Goal: Task Accomplishment & Management: Use online tool/utility

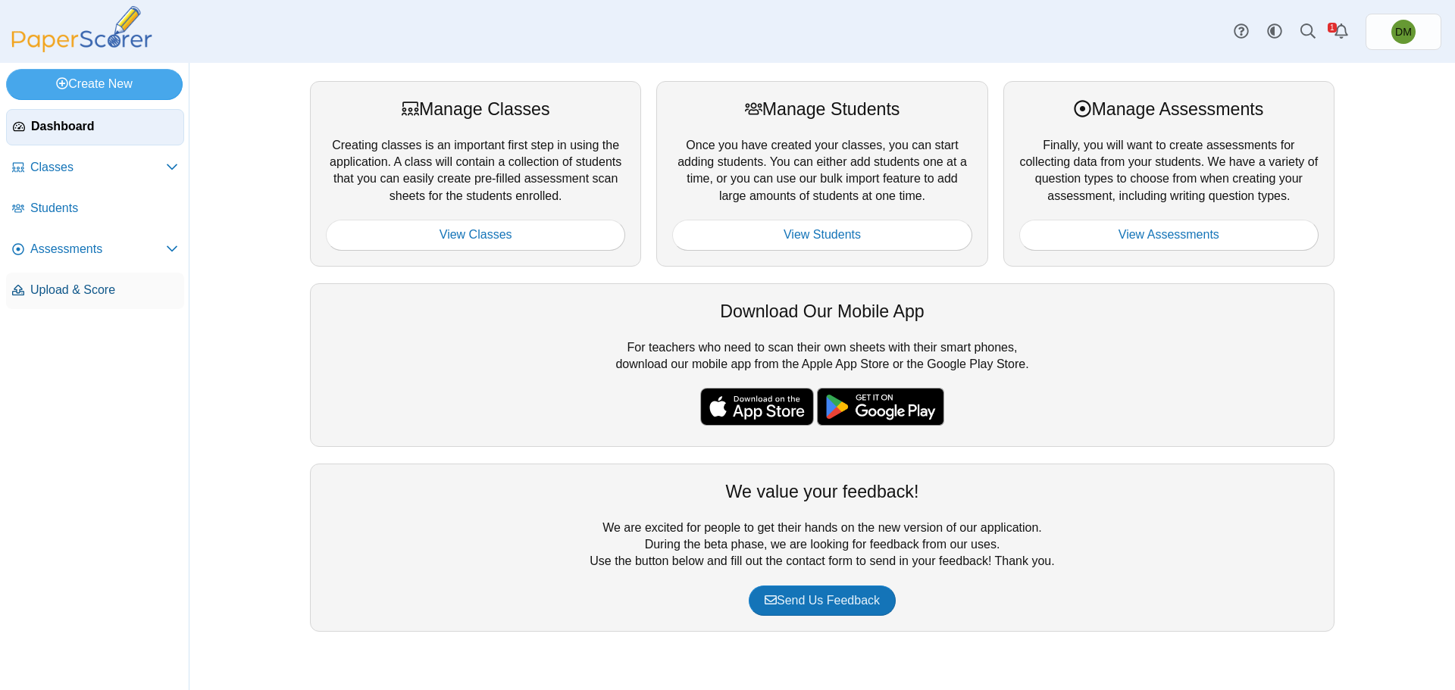
click at [61, 273] on link "Upload & Score" at bounding box center [95, 291] width 178 height 36
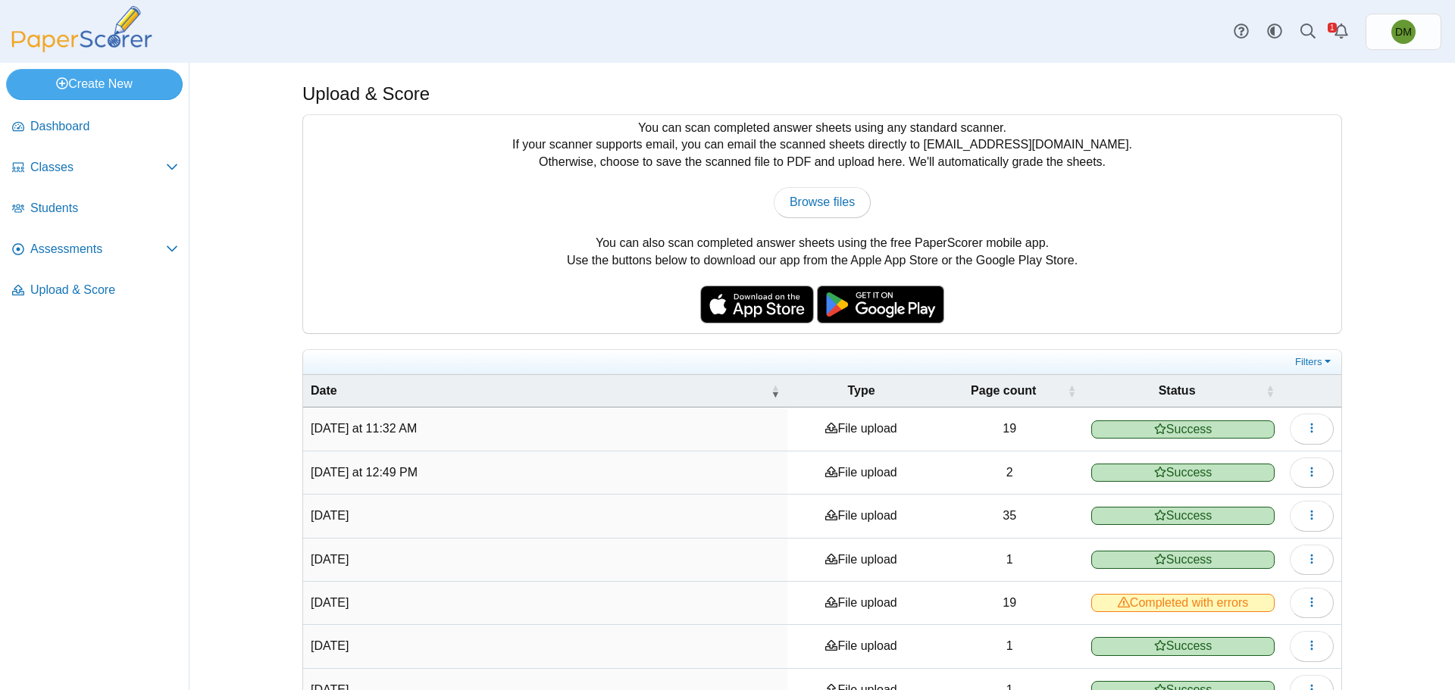
click at [828, 176] on div "You can scan completed answer sheets using any standard scanner. If your scanne…" at bounding box center [822, 224] width 1038 height 218
click at [828, 202] on span "Browse files" at bounding box center [822, 202] width 65 height 13
type input "**********"
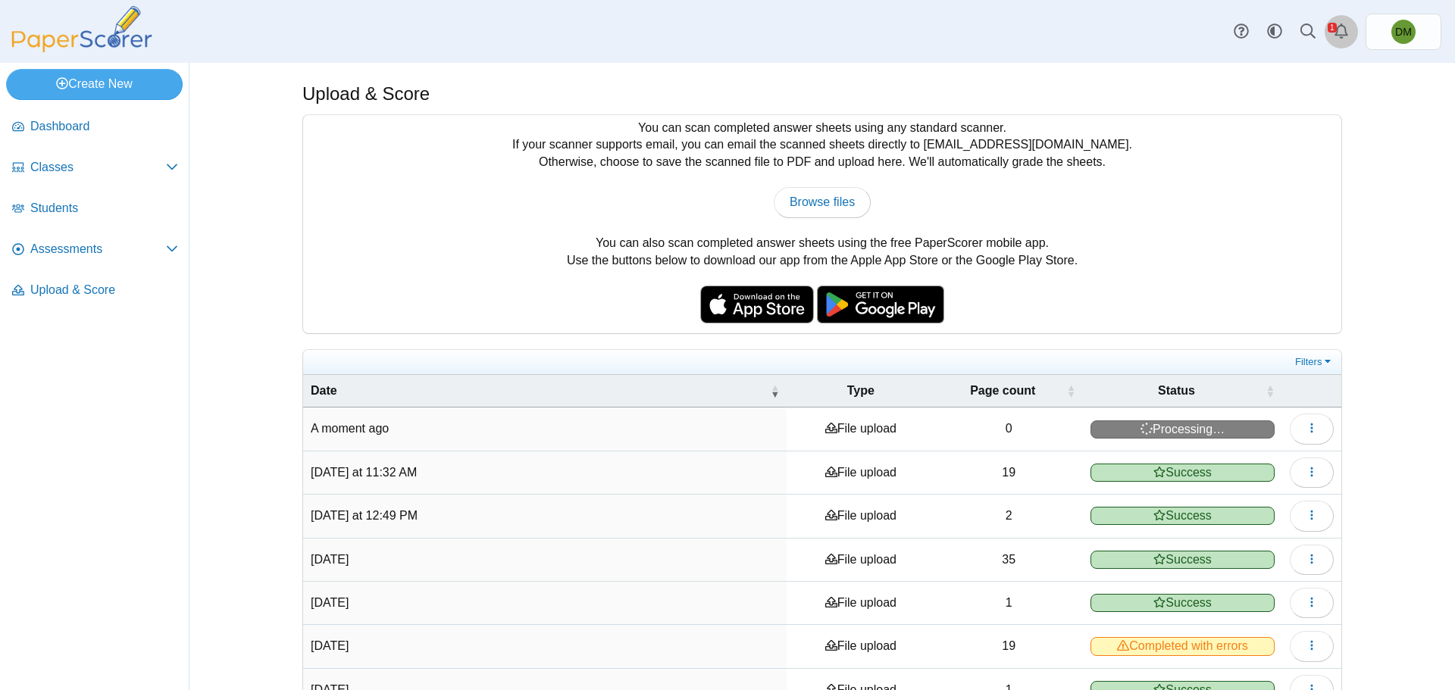
click at [1335, 30] on link "Alerts" at bounding box center [1341, 31] width 33 height 33
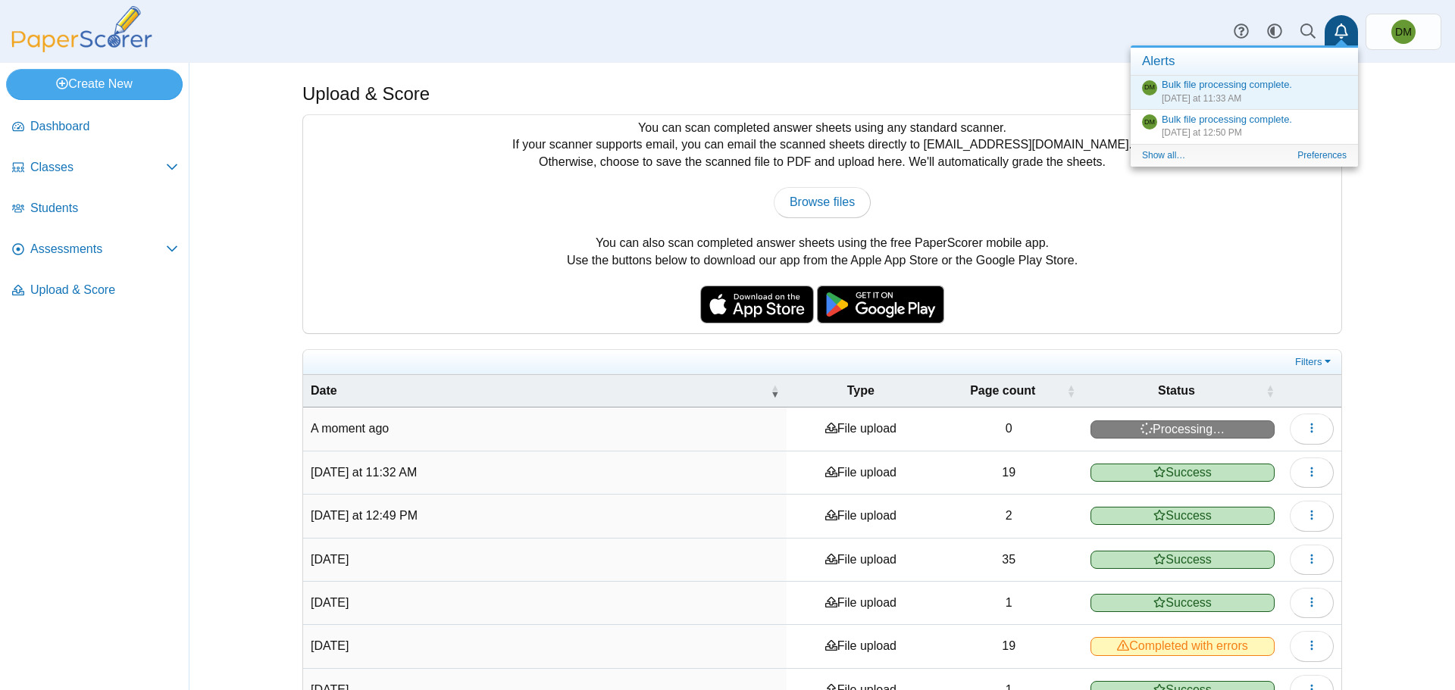
click at [1397, 102] on div "Upload & Score You can scan completed answer sheets using any standard scanner.…" at bounding box center [822, 376] width 1266 height 627
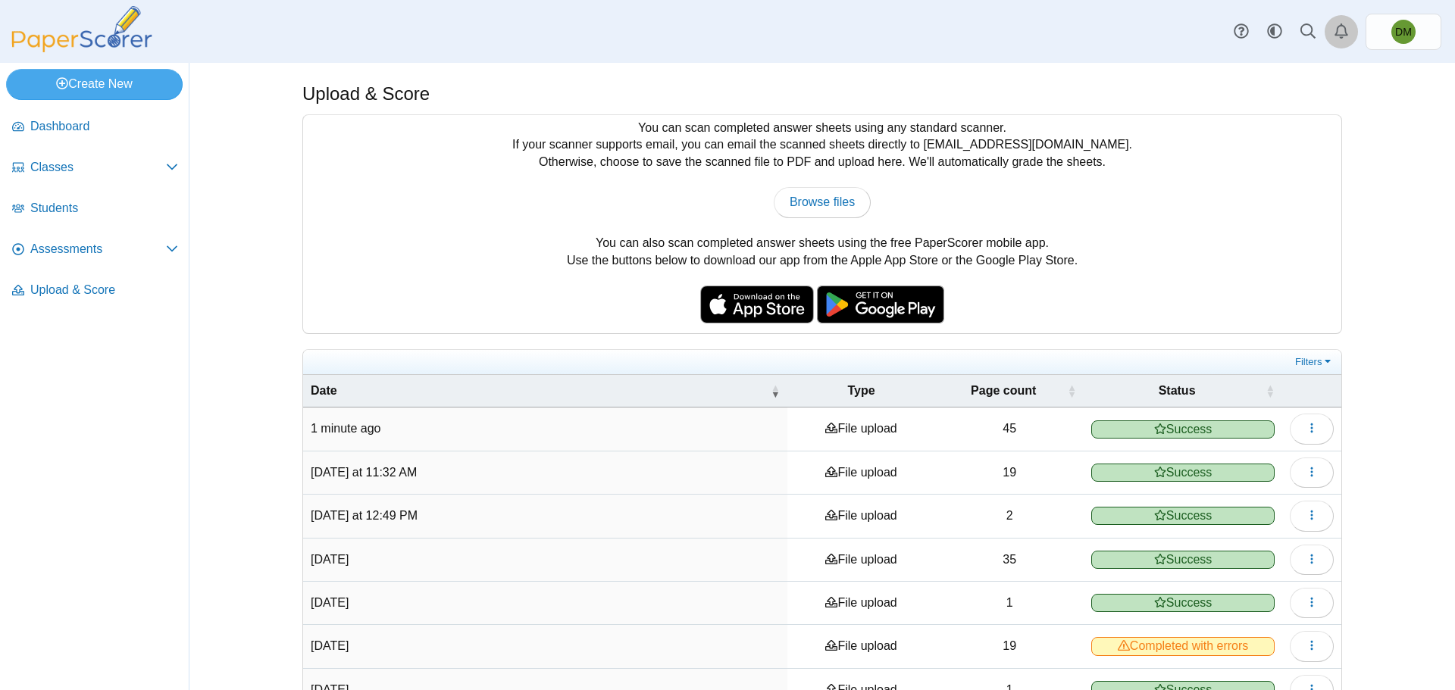
click at [1338, 37] on icon "Alerts" at bounding box center [1341, 30] width 15 height 15
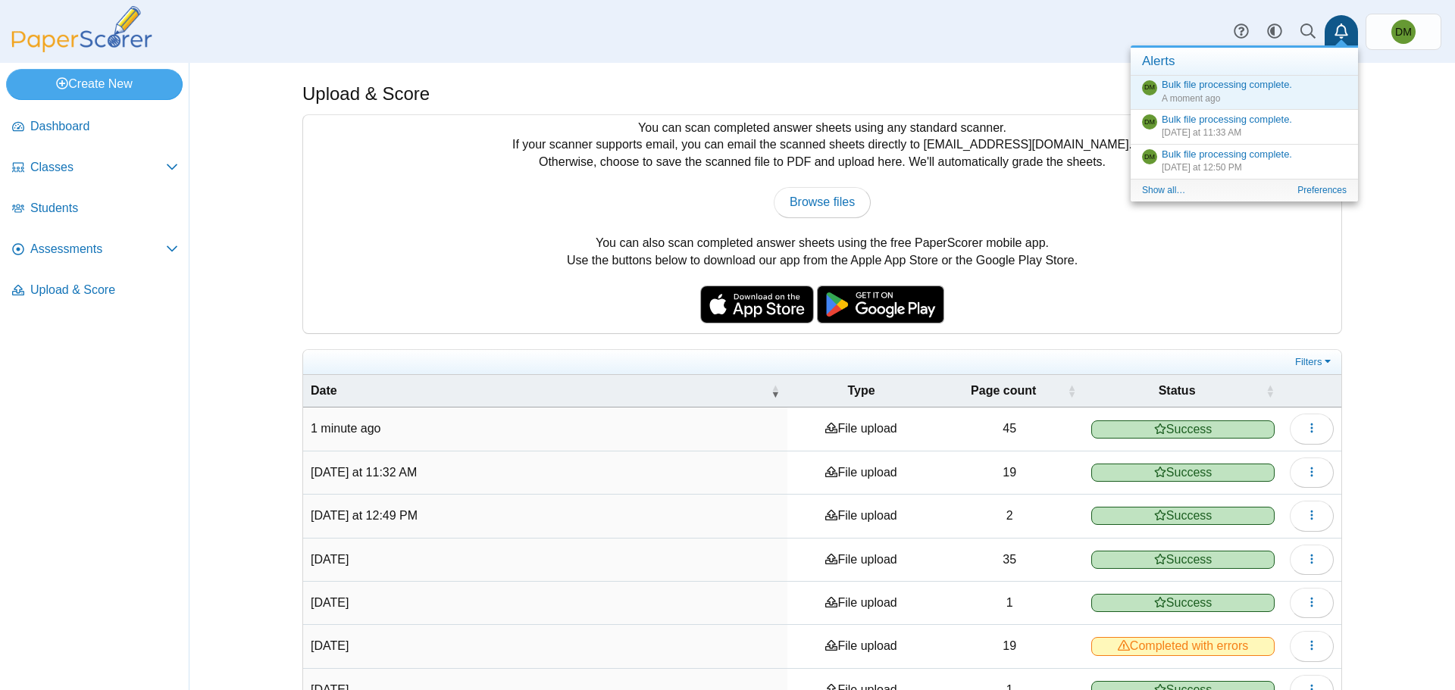
click at [1410, 226] on div "Upload & Score You can scan completed answer sheets using any standard scanner.…" at bounding box center [822, 376] width 1266 height 627
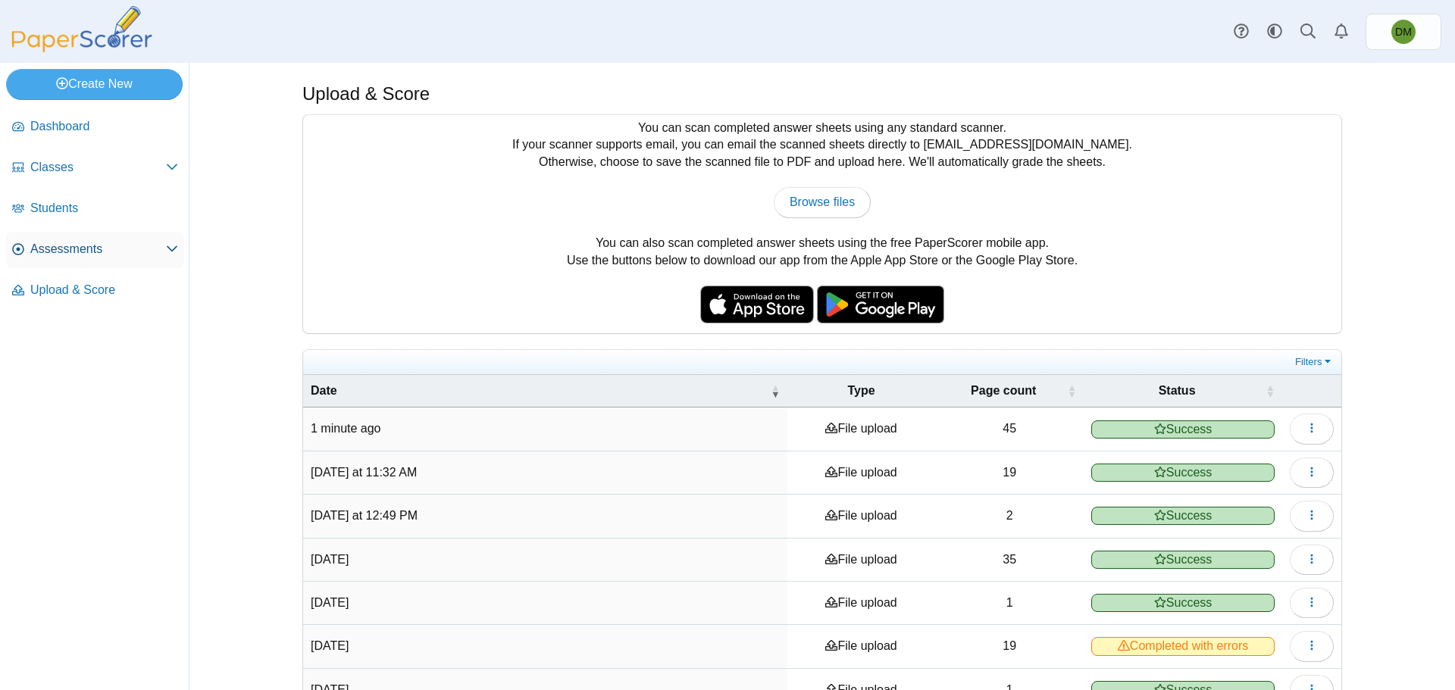
click at [153, 255] on span "Assessments" at bounding box center [98, 249] width 136 height 17
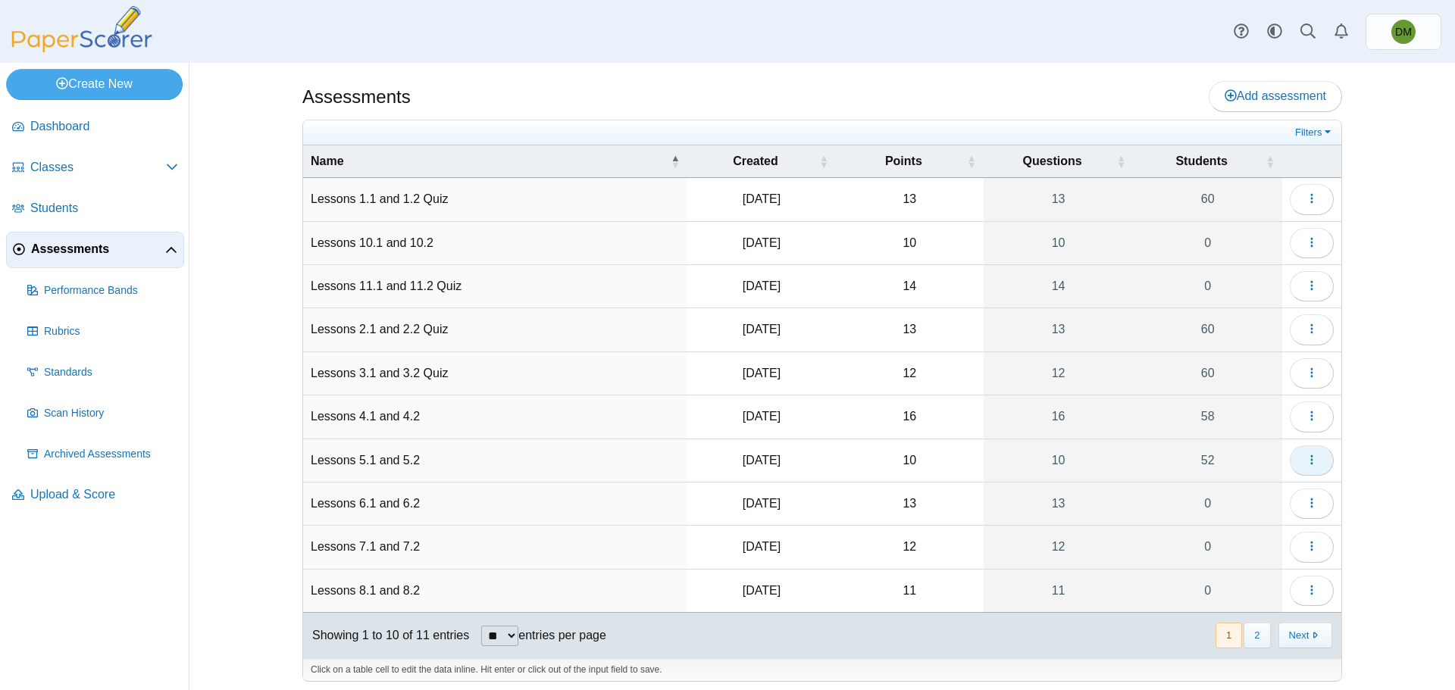
click at [1290, 465] on button "button" at bounding box center [1312, 461] width 44 height 30
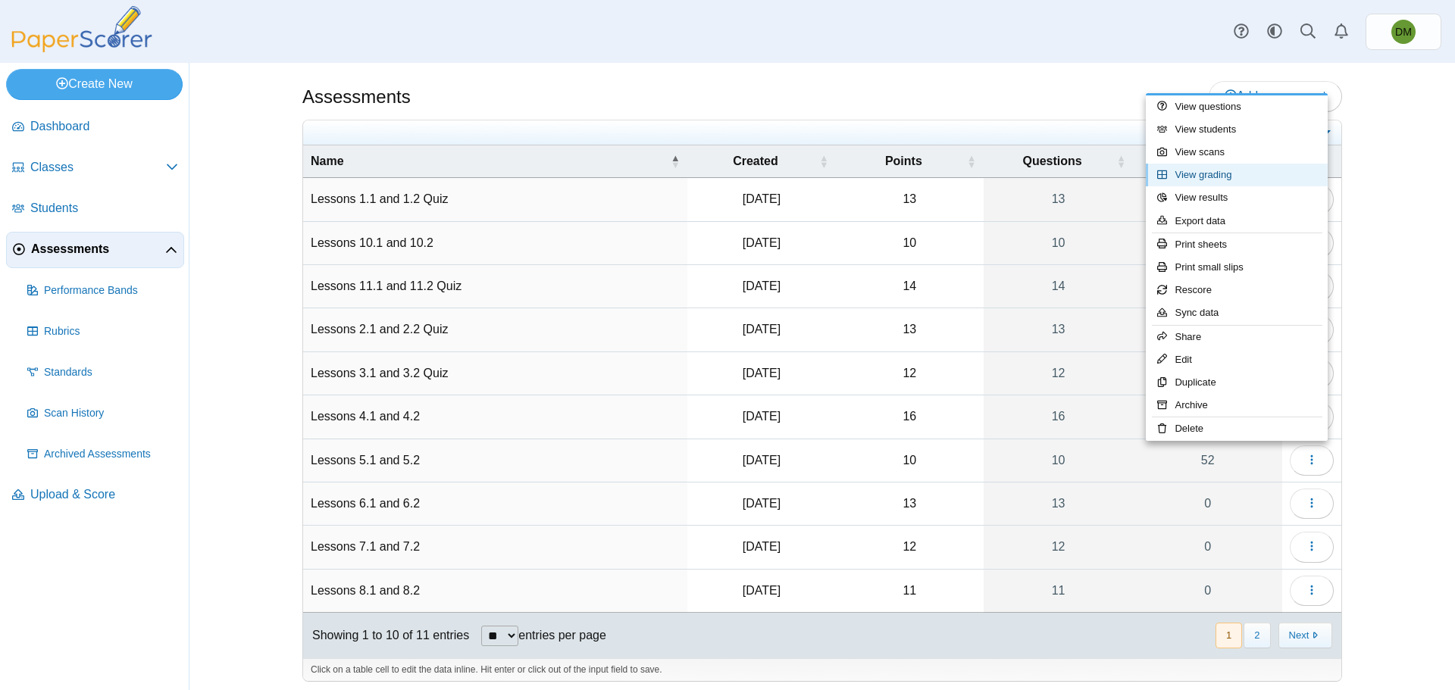
click at [1213, 177] on link "View grading" at bounding box center [1237, 175] width 182 height 23
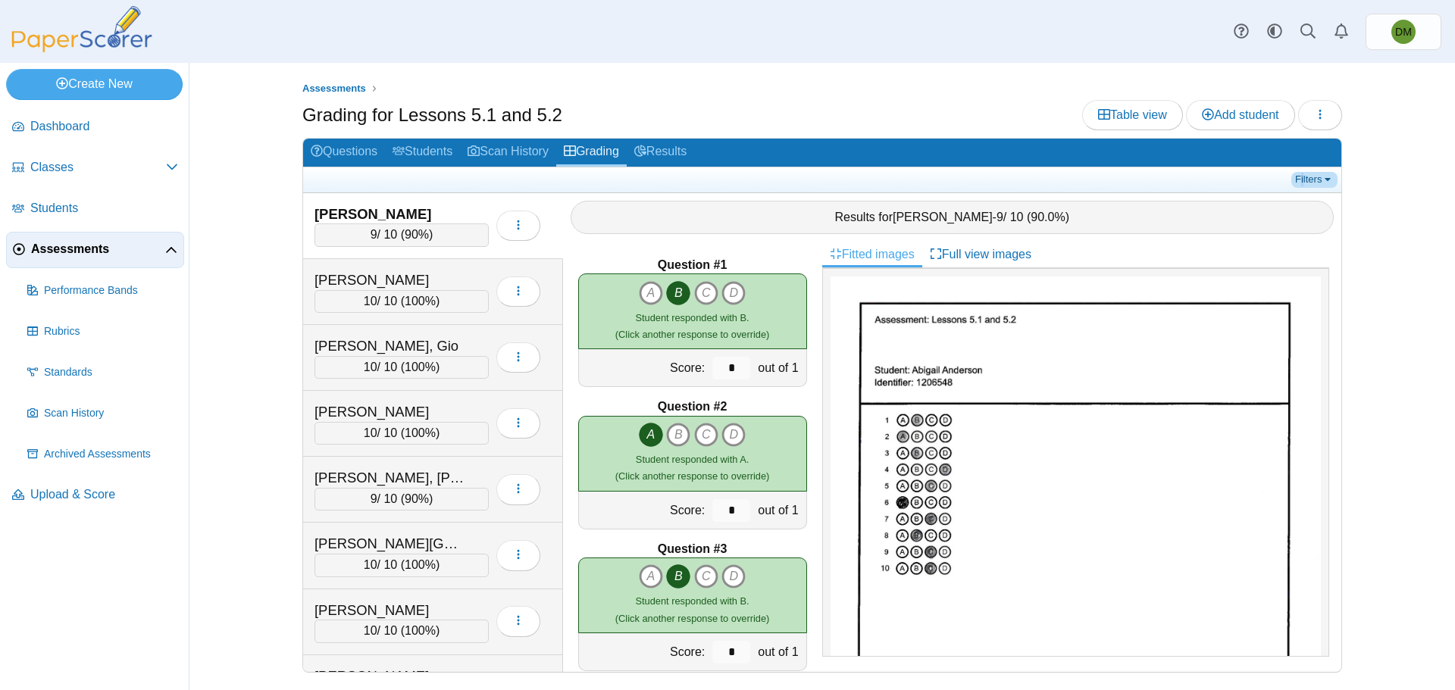
click at [1303, 181] on link "Filters" at bounding box center [1314, 179] width 46 height 15
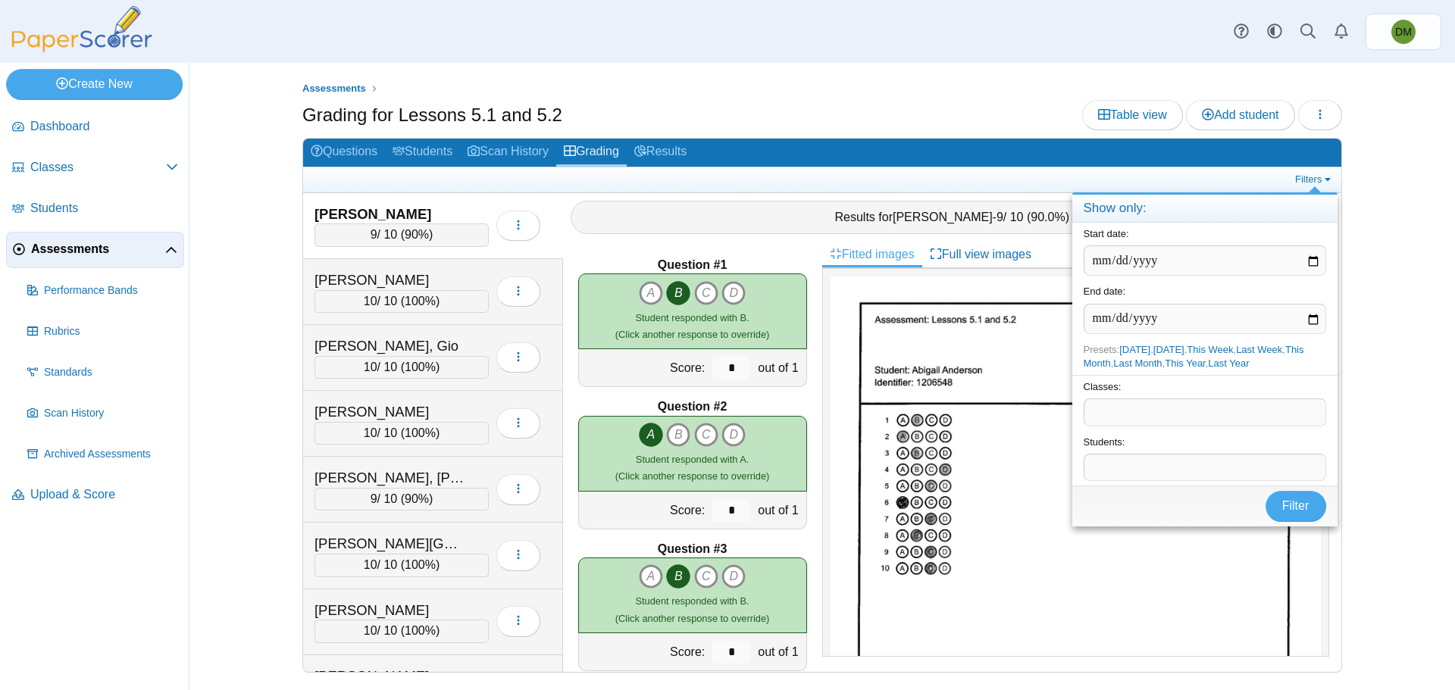
click at [1150, 418] on span at bounding box center [1204, 412] width 241 height 26
click at [1301, 512] on span "Filter" at bounding box center [1295, 505] width 27 height 13
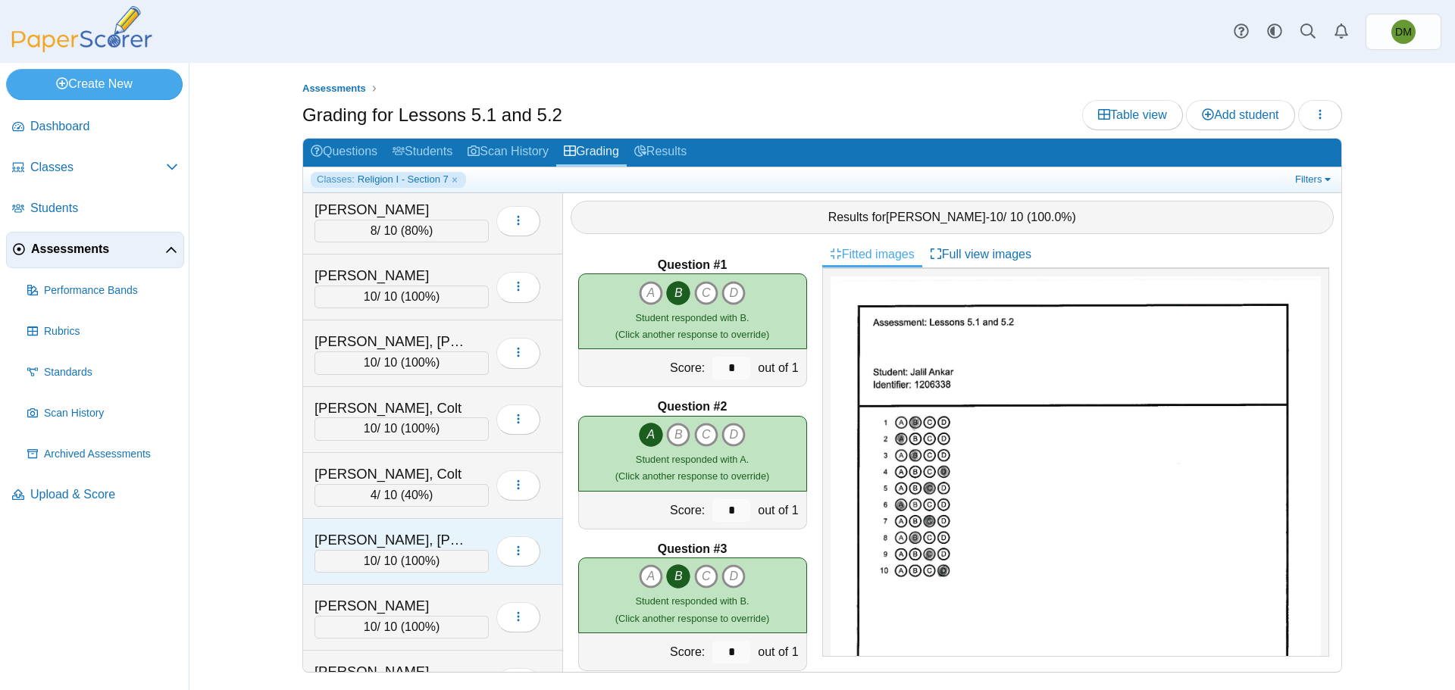
scroll to position [1105, 0]
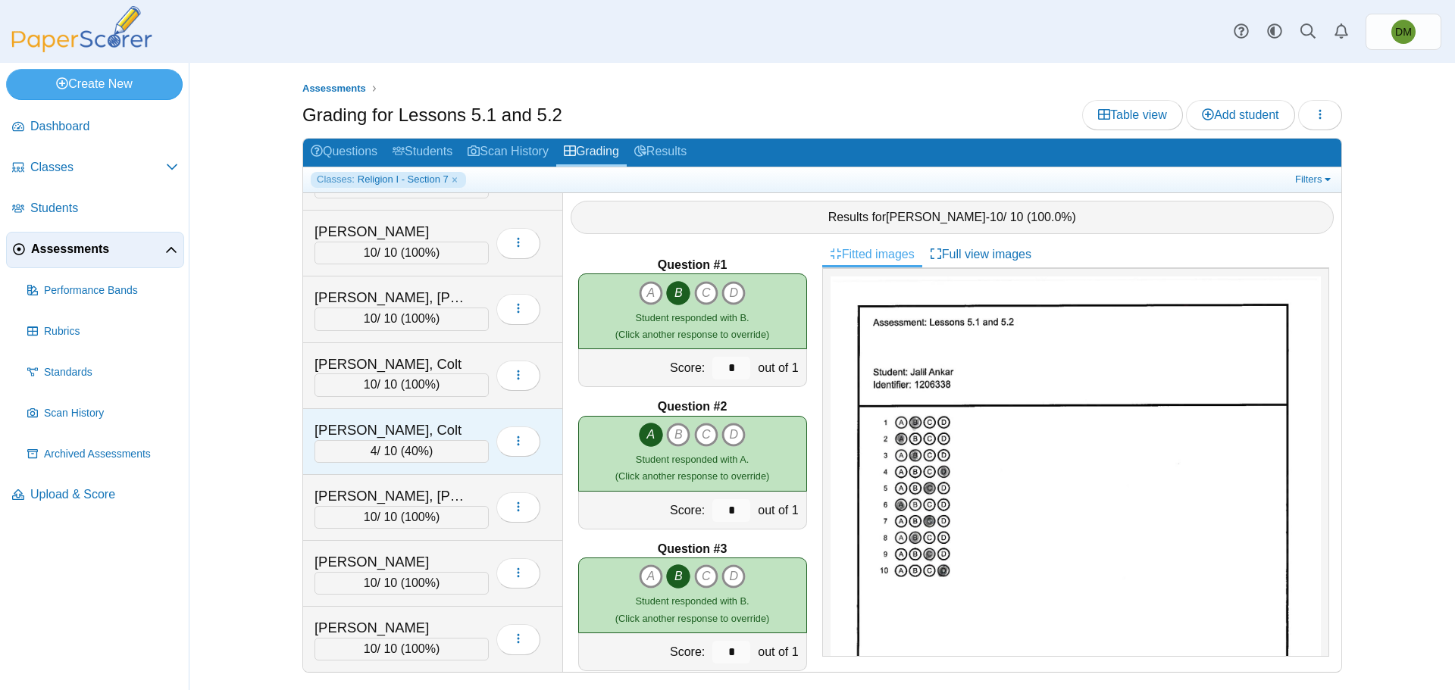
click at [386, 444] on div "4 / 10 ( 40% )" at bounding box center [402, 451] width 174 height 23
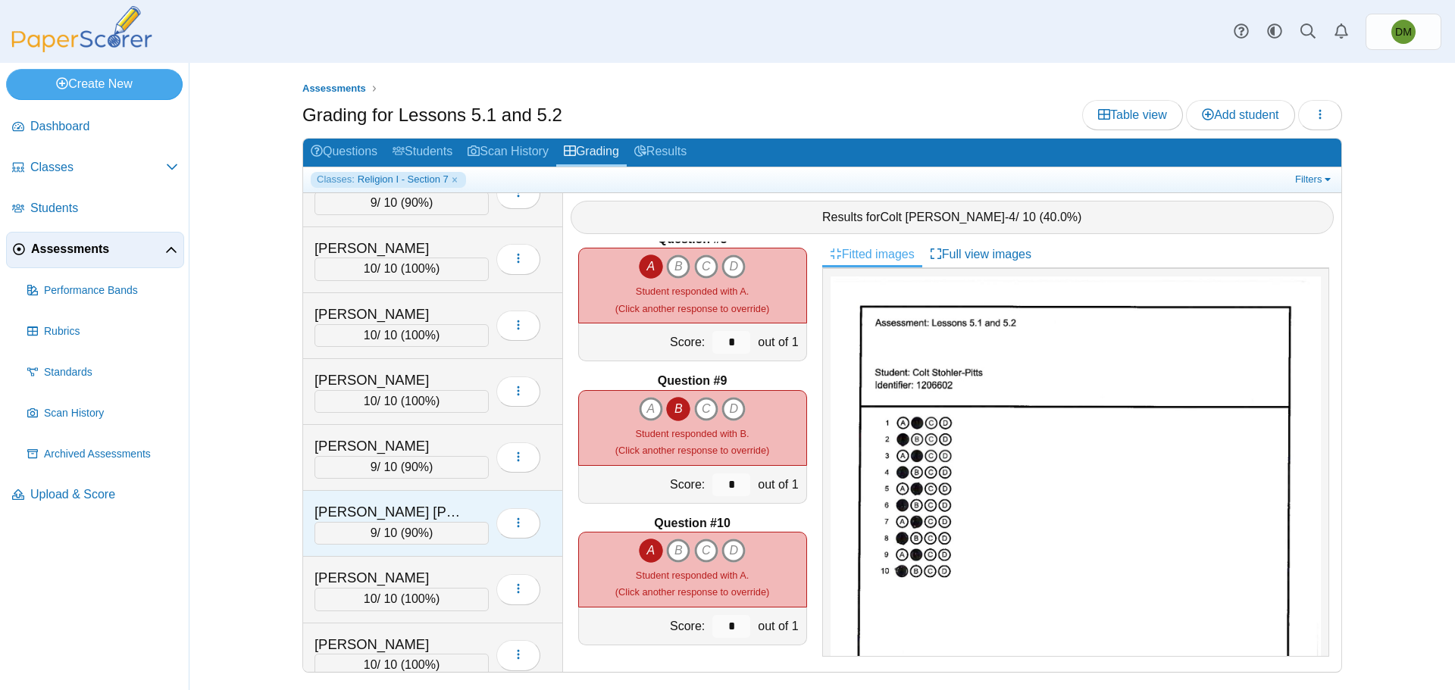
scroll to position [347, 0]
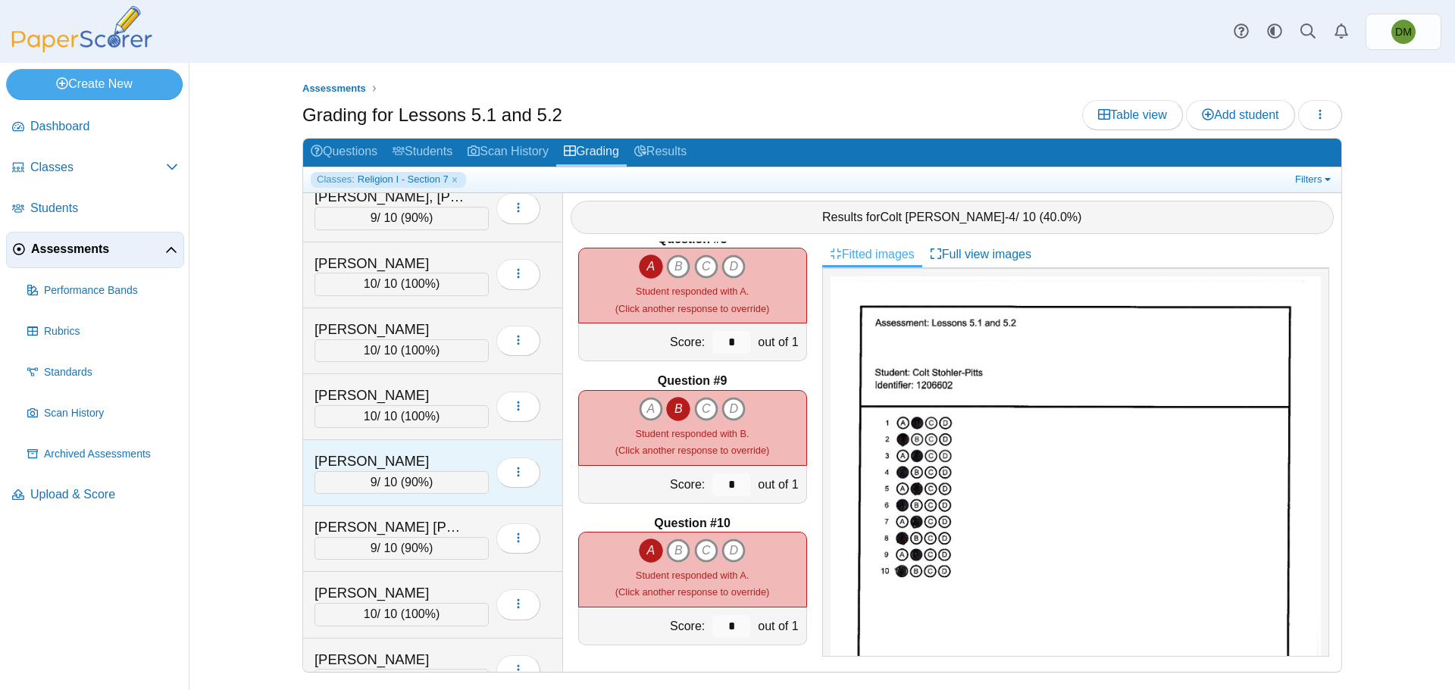
click at [431, 477] on div "9 / 10 ( 90% )" at bounding box center [402, 482] width 174 height 23
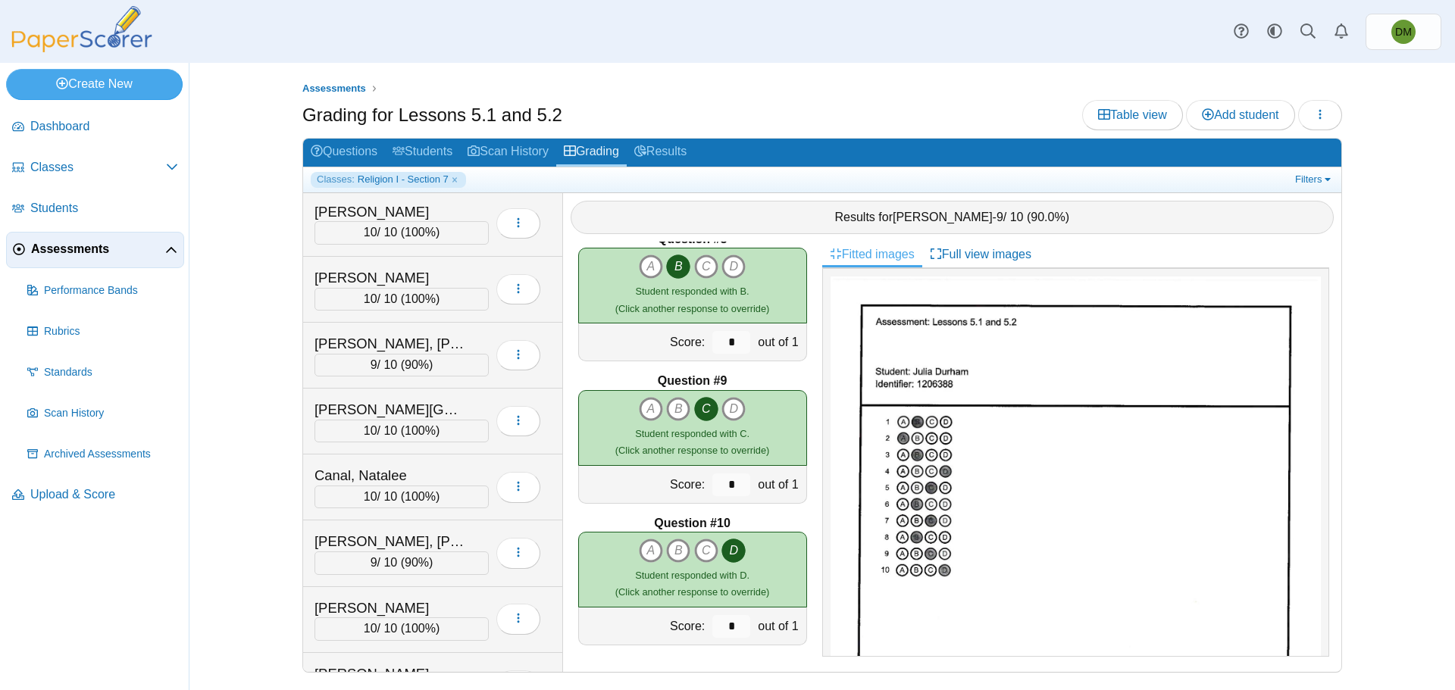
scroll to position [0, 0]
click at [93, 251] on span "Assessments" at bounding box center [98, 249] width 134 height 17
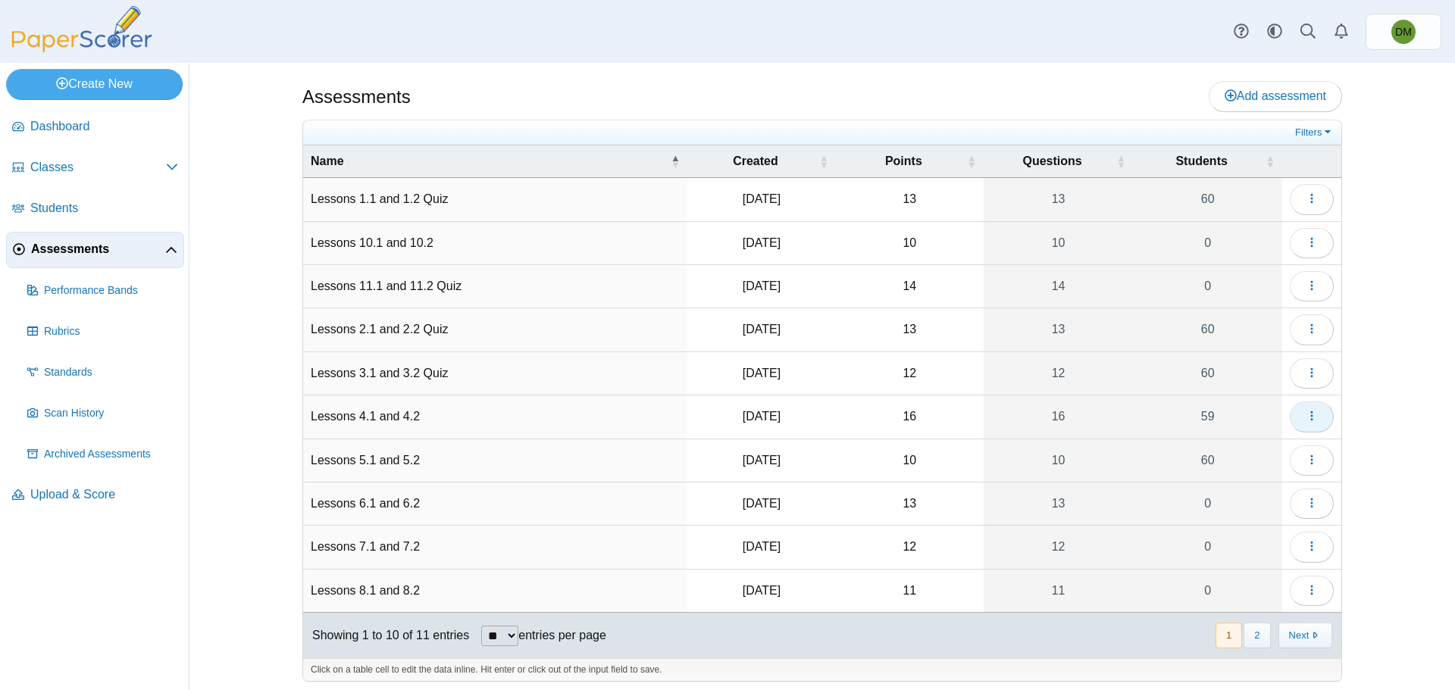
click at [1294, 412] on button "button" at bounding box center [1312, 417] width 44 height 30
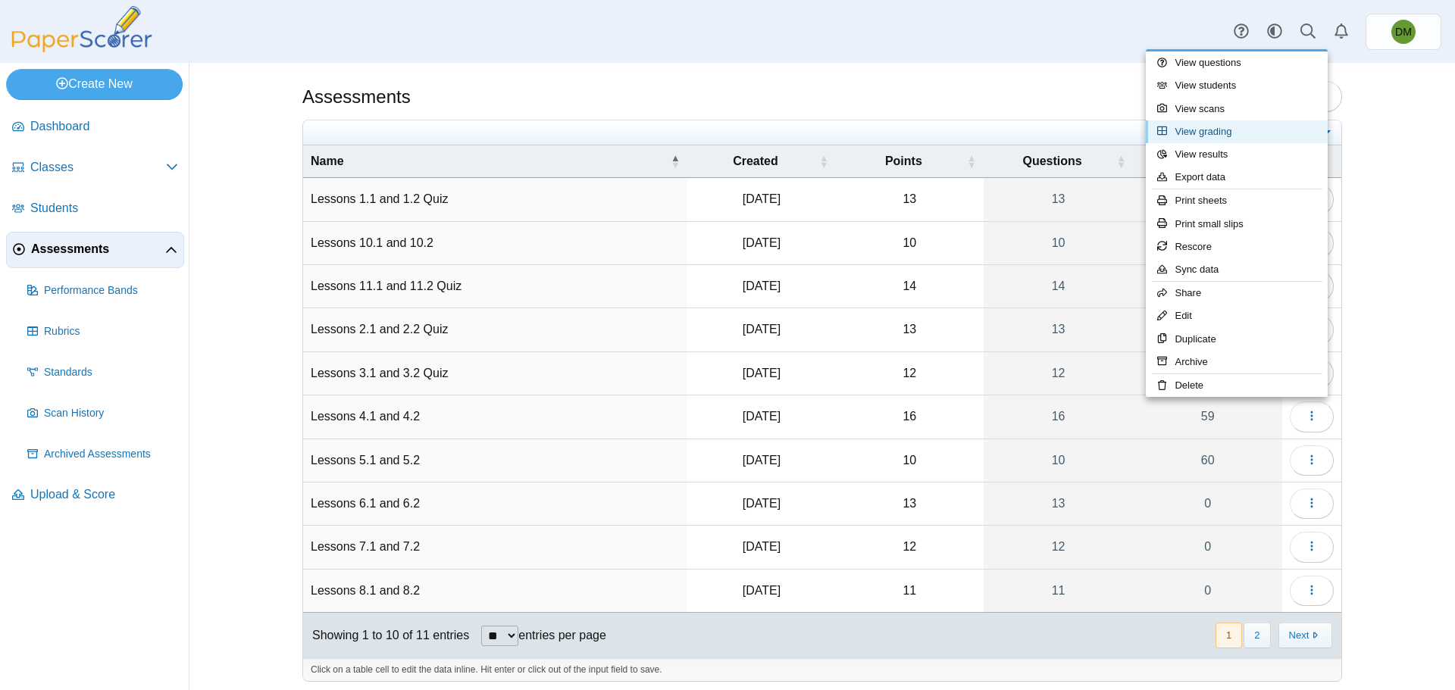
click at [1233, 133] on link "View grading" at bounding box center [1237, 131] width 182 height 23
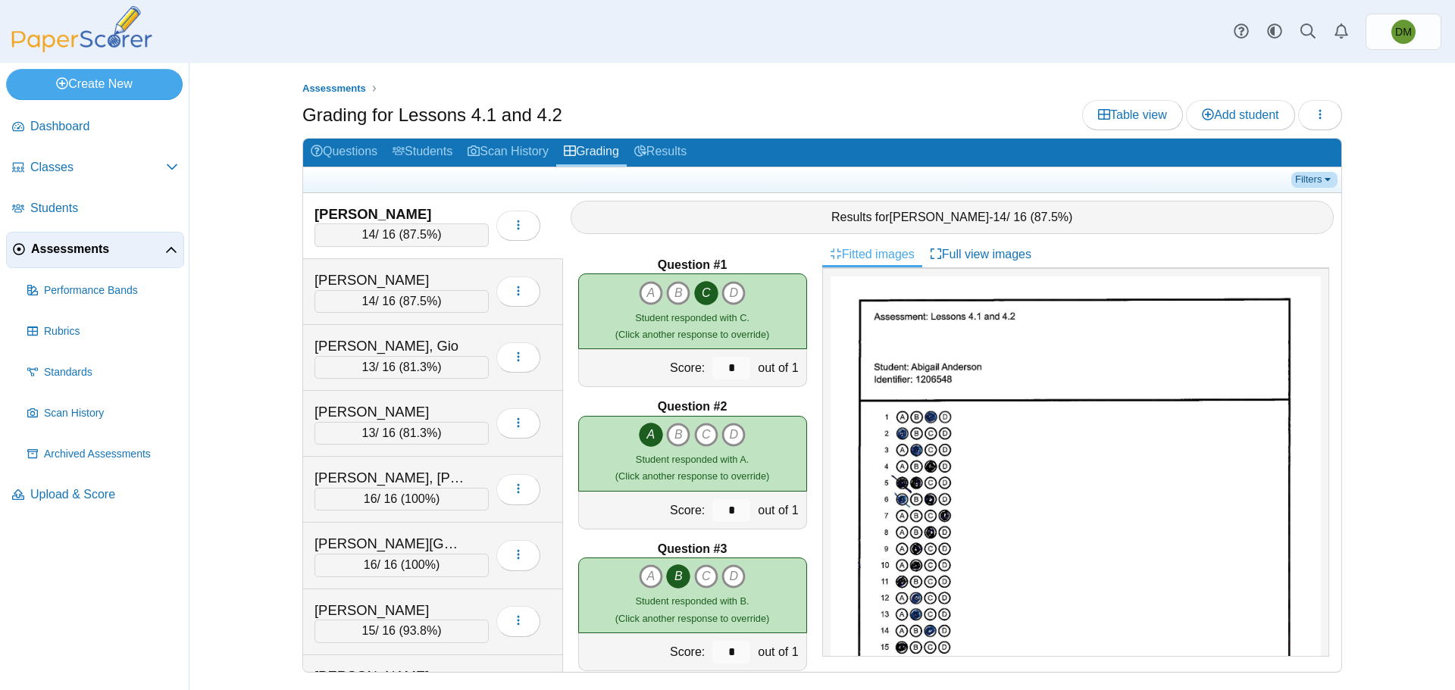
click at [1310, 174] on link "Filters" at bounding box center [1314, 179] width 46 height 15
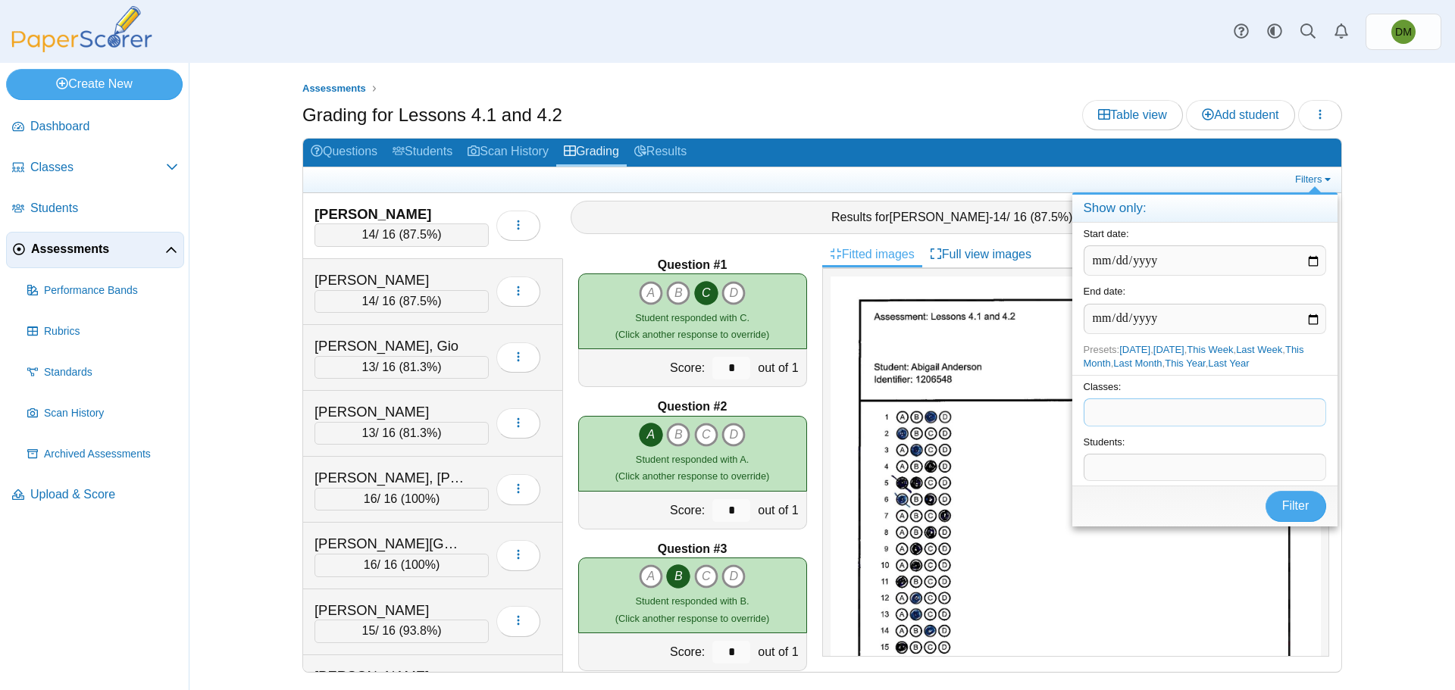
click at [1138, 420] on span at bounding box center [1204, 412] width 241 height 26
click at [1294, 505] on span "Filter" at bounding box center [1295, 505] width 27 height 13
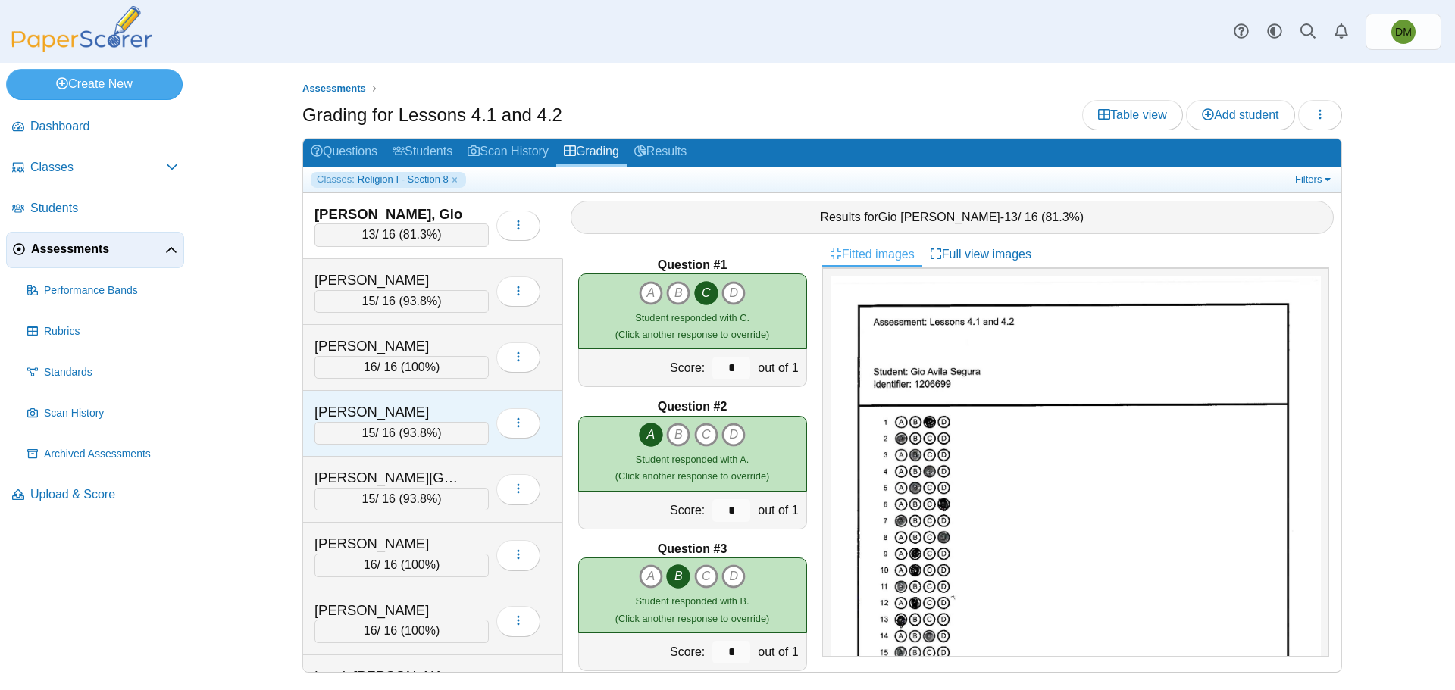
click at [412, 427] on span "93.8%" at bounding box center [420, 433] width 34 height 13
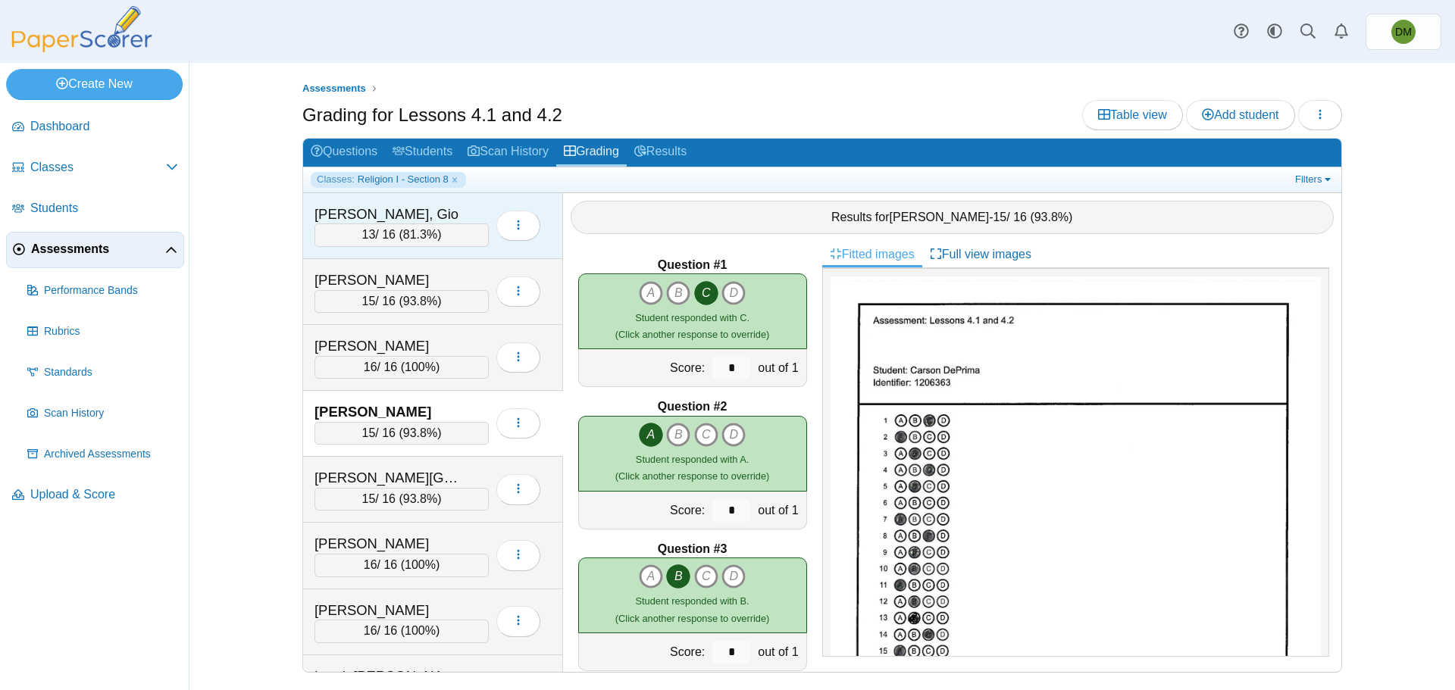
click at [427, 230] on span "81.3%" at bounding box center [420, 234] width 34 height 13
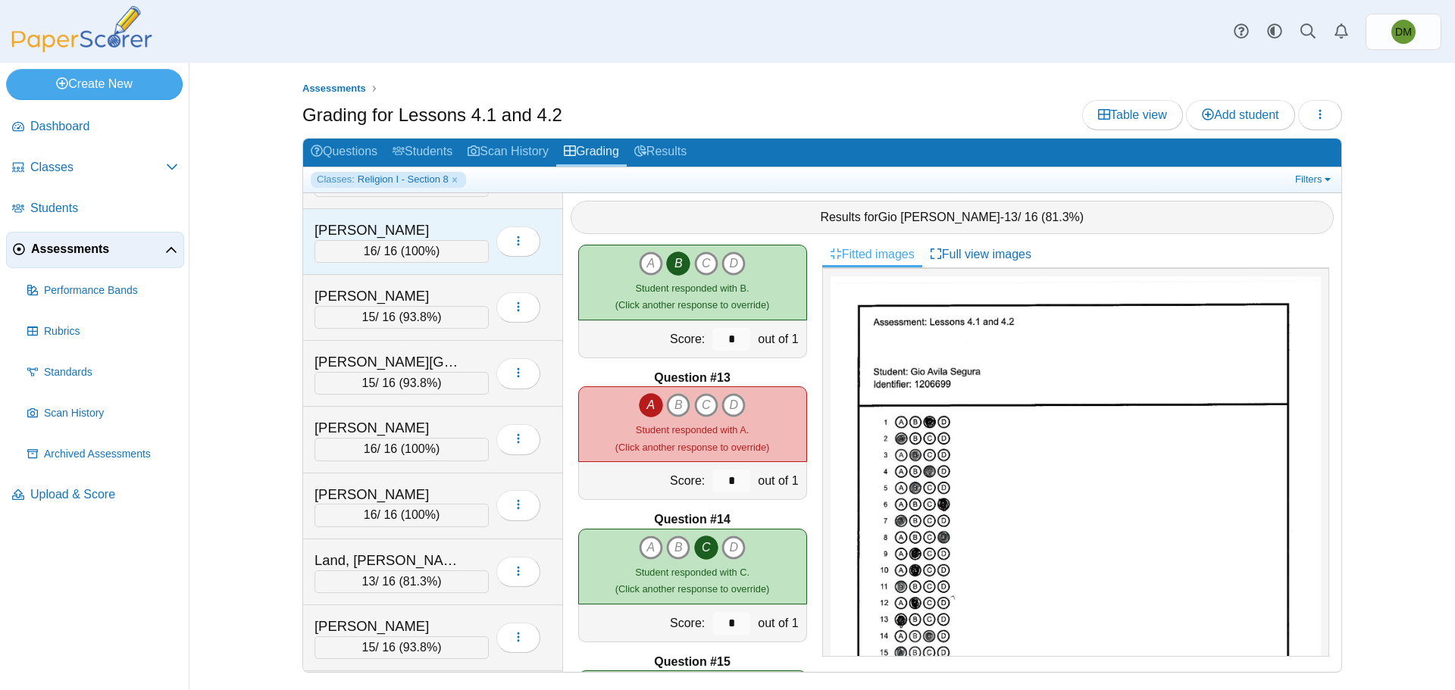
scroll to position [152, 0]
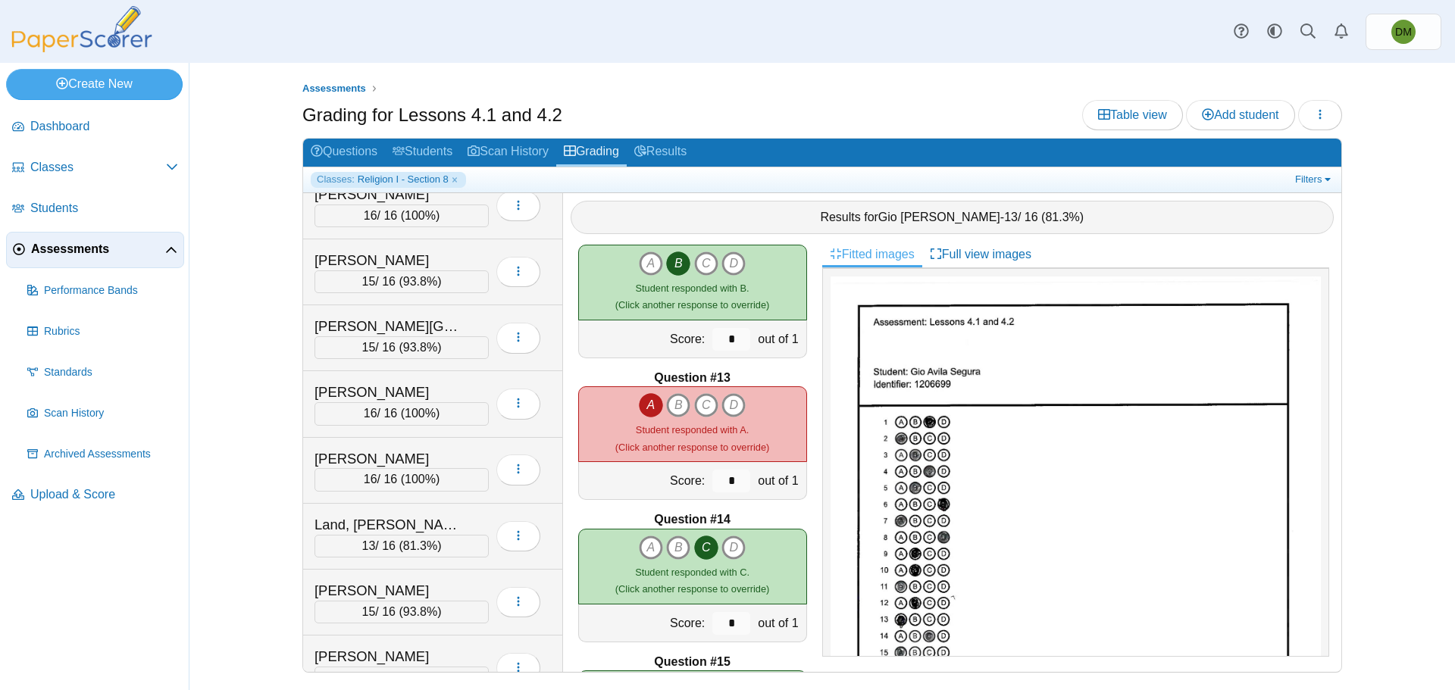
click at [49, 248] on span "Assessments" at bounding box center [98, 249] width 134 height 17
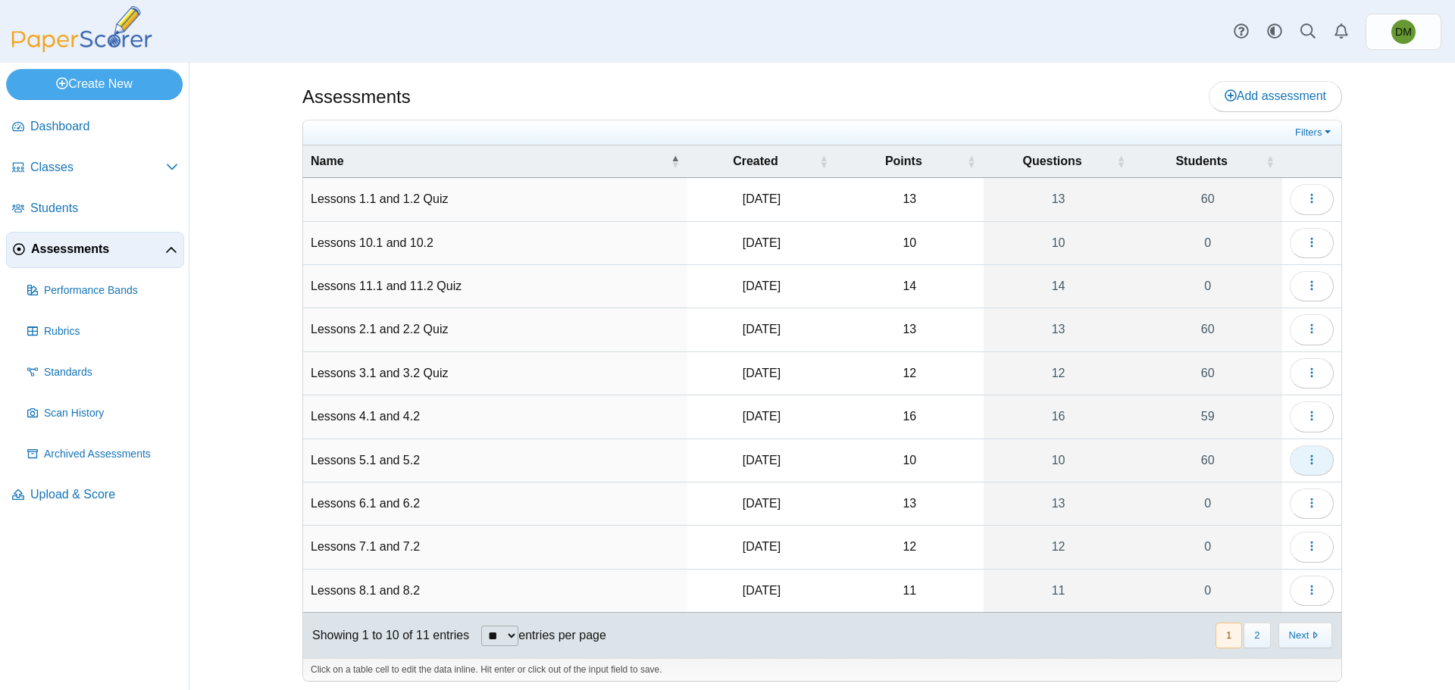
click at [1317, 462] on button "button" at bounding box center [1312, 461] width 44 height 30
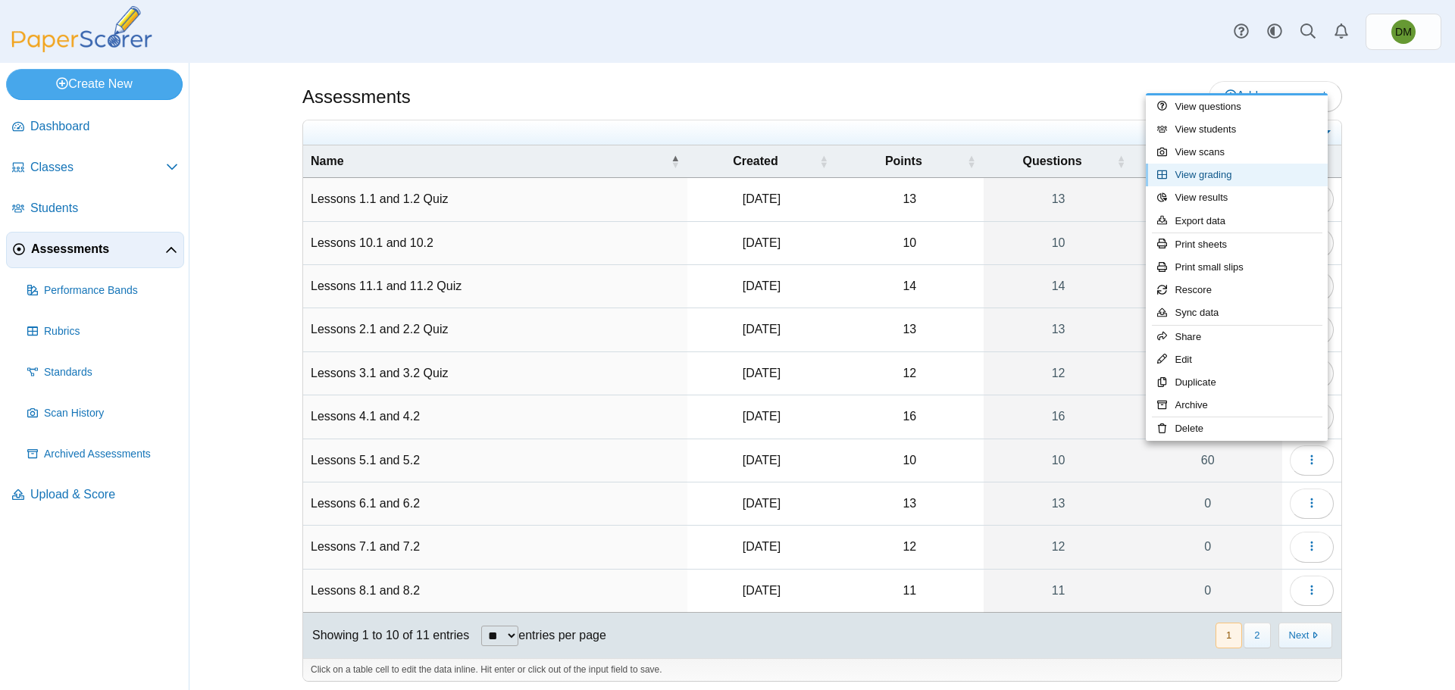
click at [1210, 177] on link "View grading" at bounding box center [1237, 175] width 182 height 23
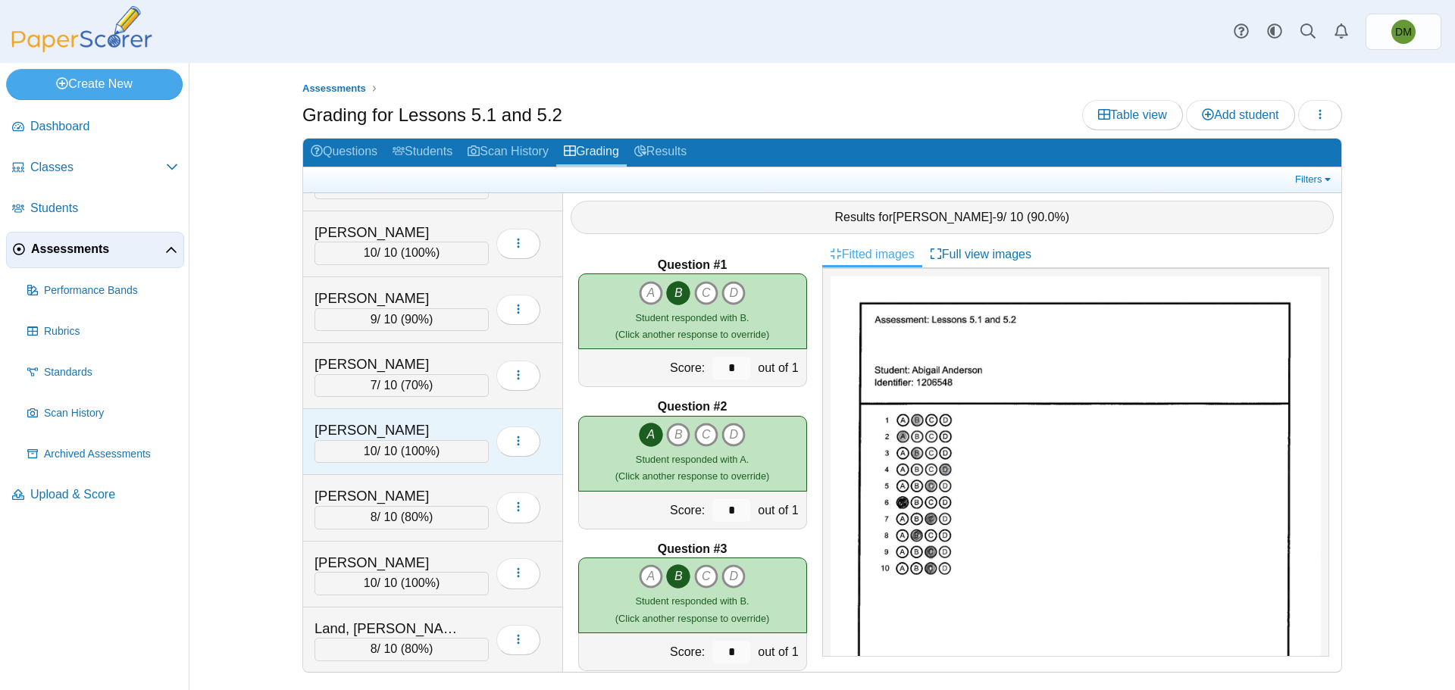
scroll to position [1743, 0]
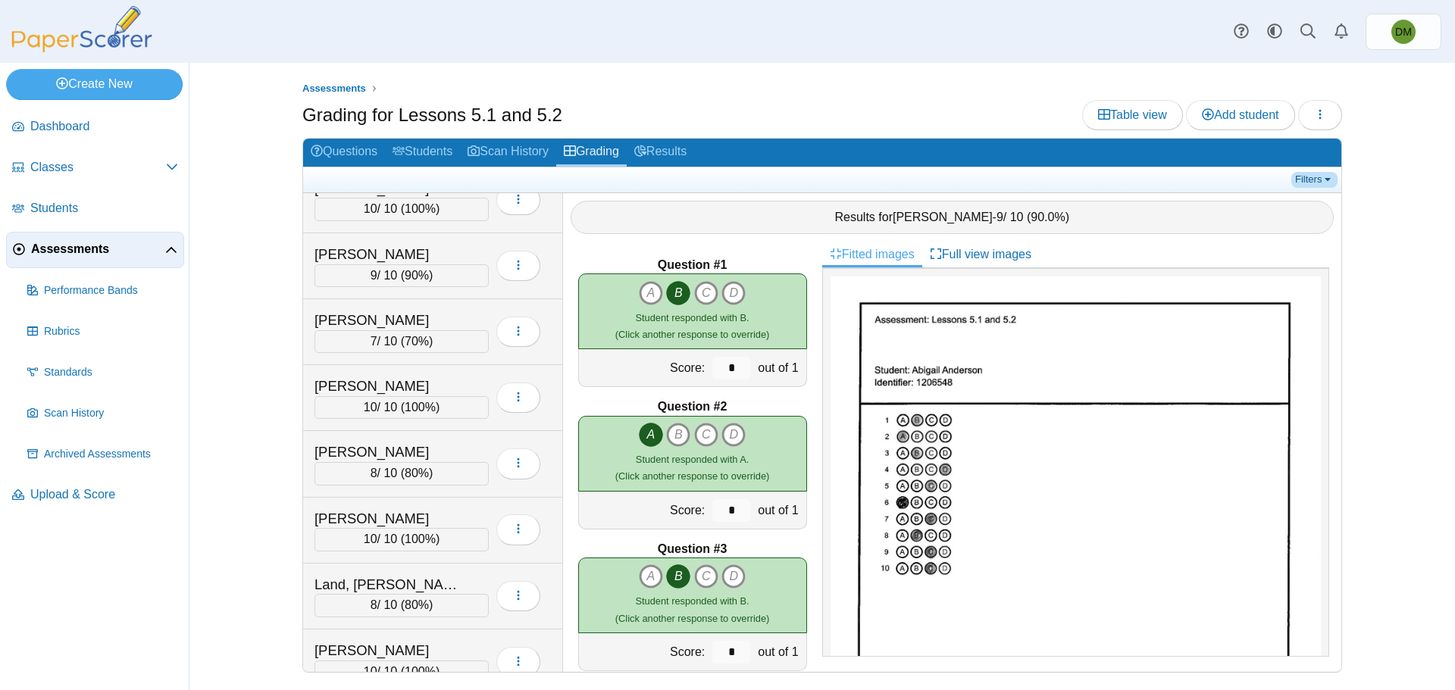
click at [1314, 182] on link "Filters" at bounding box center [1314, 179] width 46 height 15
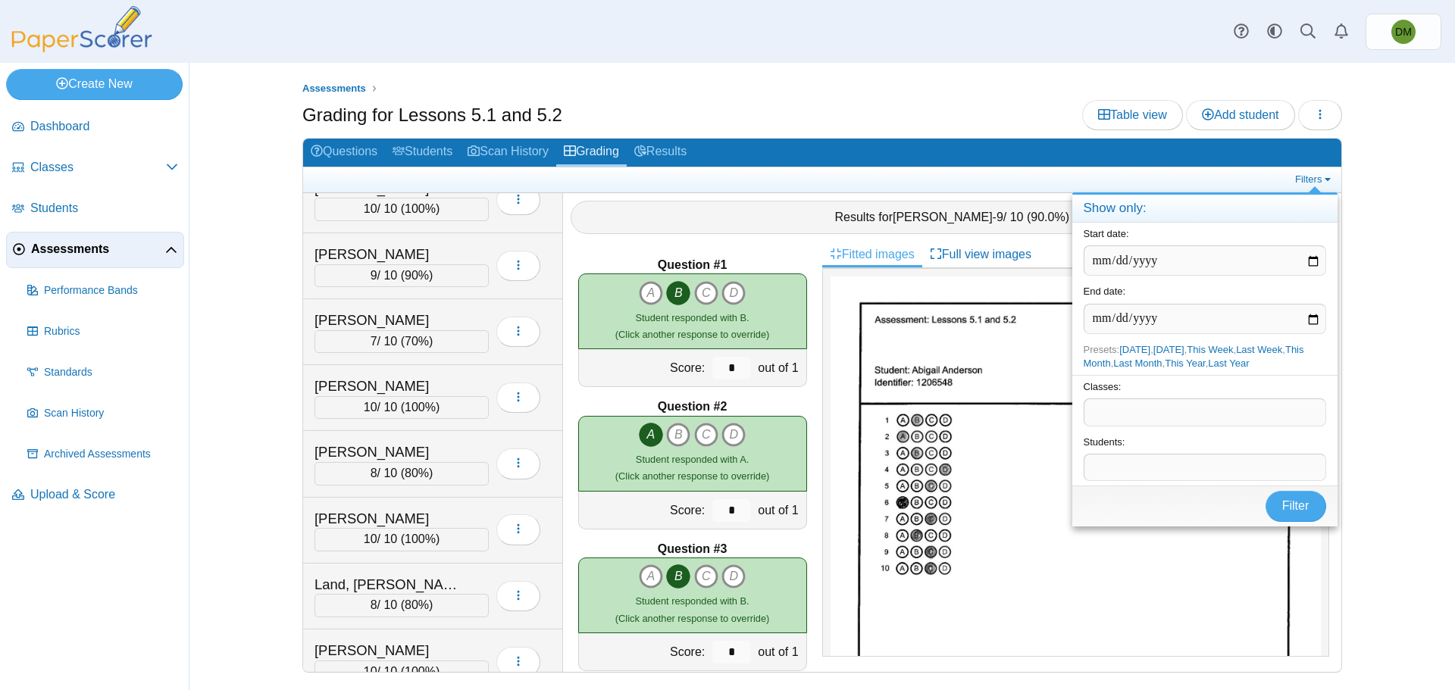
click at [1119, 414] on span at bounding box center [1204, 412] width 241 height 26
click at [1312, 517] on button "Filter" at bounding box center [1296, 506] width 61 height 30
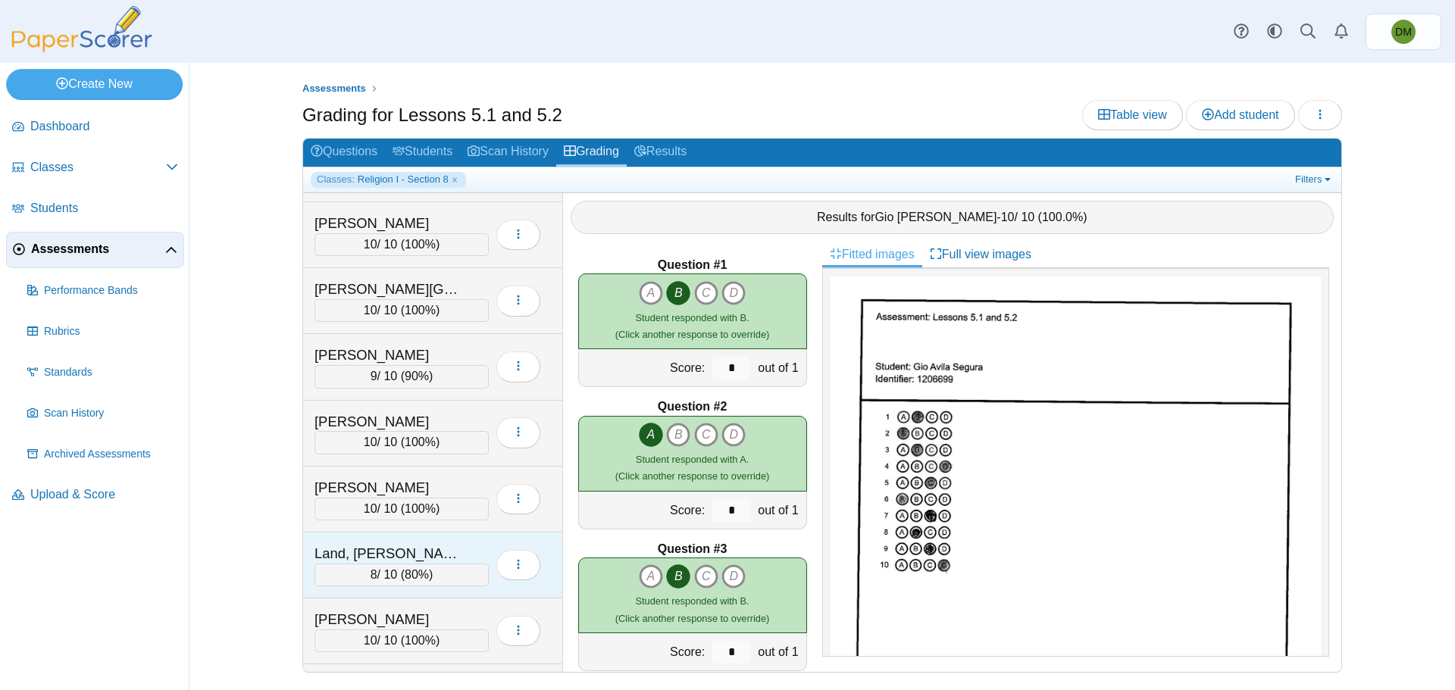
scroll to position [188, 0]
